Goal: Find contact information: Find contact information

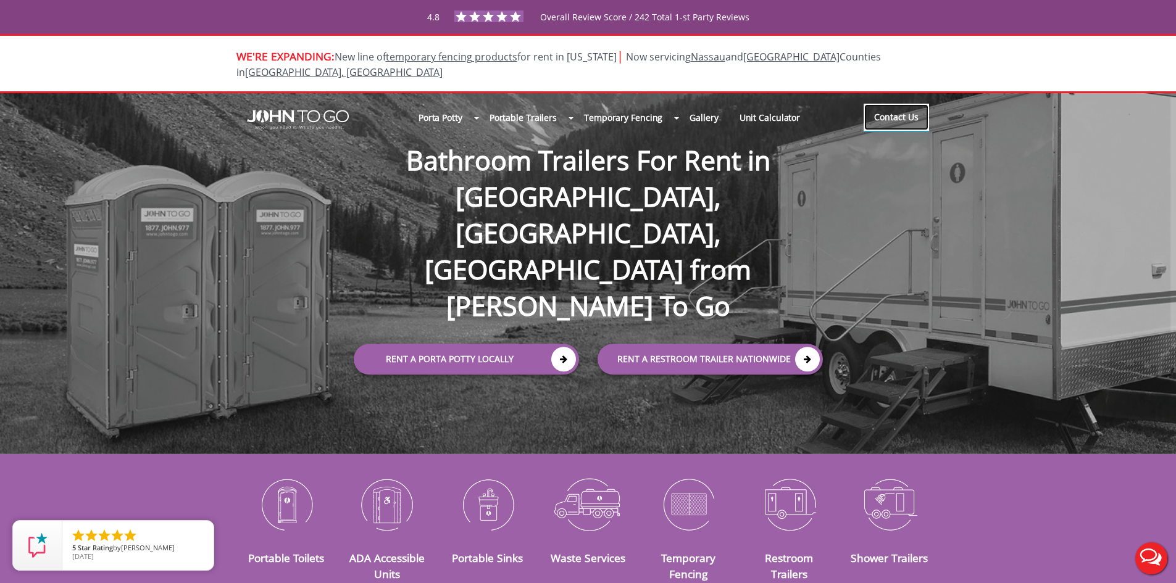
click at [898, 106] on link "Contact Us" at bounding box center [896, 117] width 65 height 27
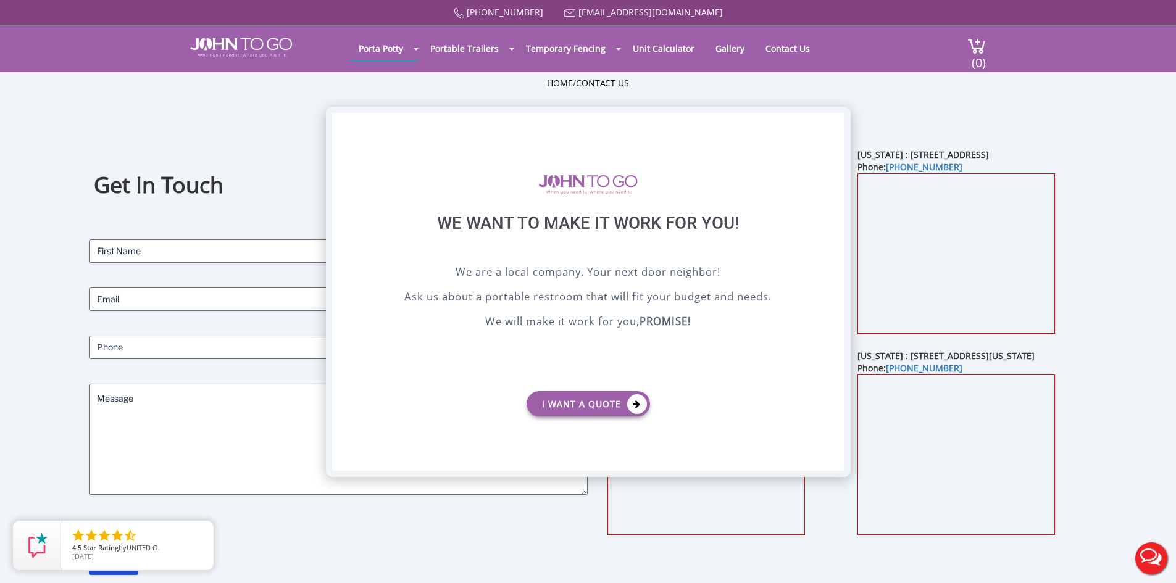
click at [841, 129] on div "X" at bounding box center [834, 123] width 19 height 21
click at [831, 123] on div "X" at bounding box center [834, 123] width 19 height 21
